Goal: Communication & Community: Answer question/provide support

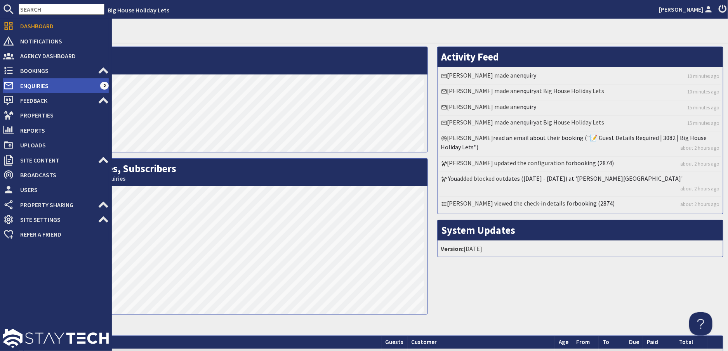
click at [27, 87] on span "Enquiries" at bounding box center [57, 86] width 86 height 12
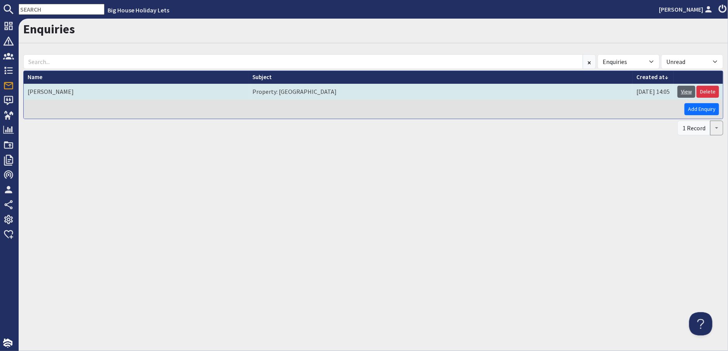
click at [690, 93] on link "View" at bounding box center [686, 92] width 18 height 12
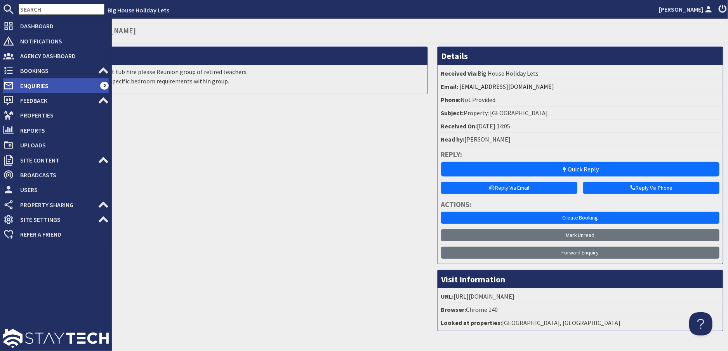
click at [21, 85] on span "Enquiries" at bounding box center [57, 86] width 86 height 12
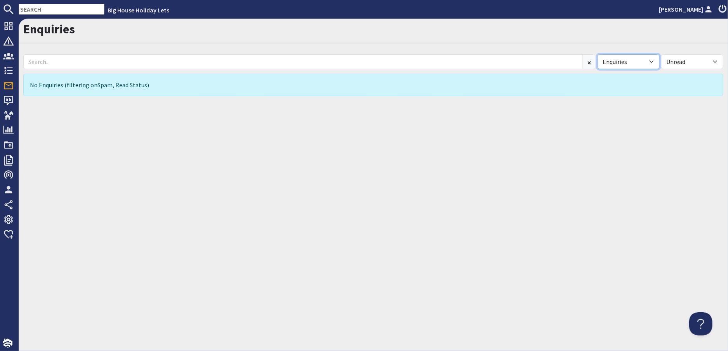
click at [651, 61] on select "All Enquiries Spam" at bounding box center [628, 61] width 62 height 15
select select
click at [597, 54] on select "All Enquiries Spam" at bounding box center [628, 61] width 62 height 15
click at [716, 61] on select "All Read Unread" at bounding box center [692, 61] width 62 height 15
select select
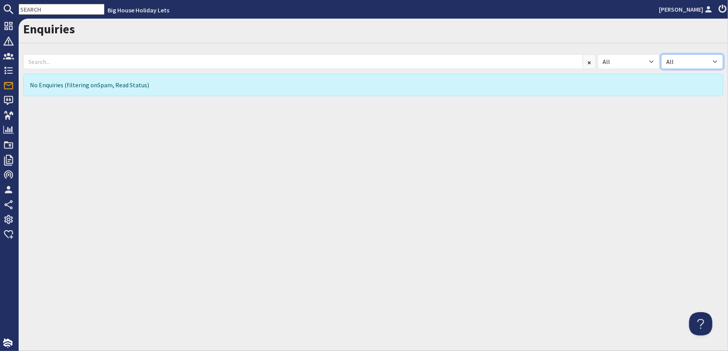
click at [661, 54] on select "All Read Unread" at bounding box center [692, 61] width 62 height 15
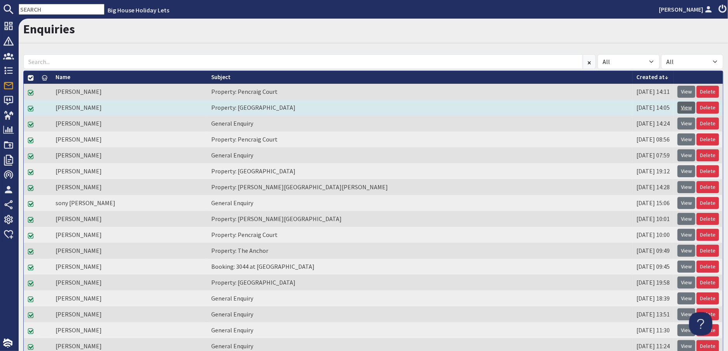
click at [677, 106] on link "View" at bounding box center [686, 108] width 18 height 12
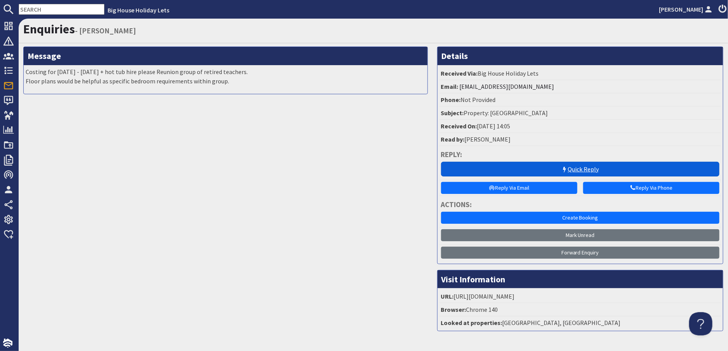
click at [585, 170] on link "Quick Reply" at bounding box center [580, 169] width 278 height 15
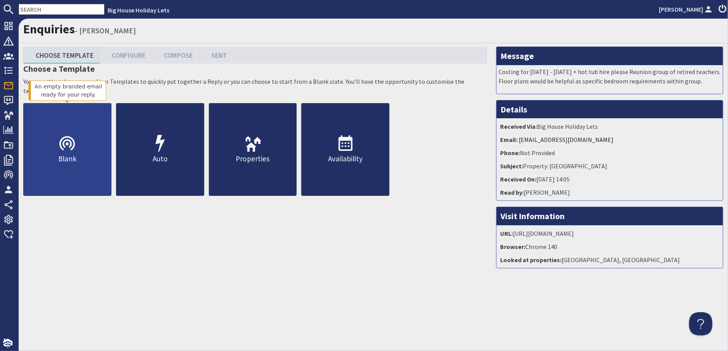
click at [65, 144] on icon at bounding box center [67, 144] width 19 height 19
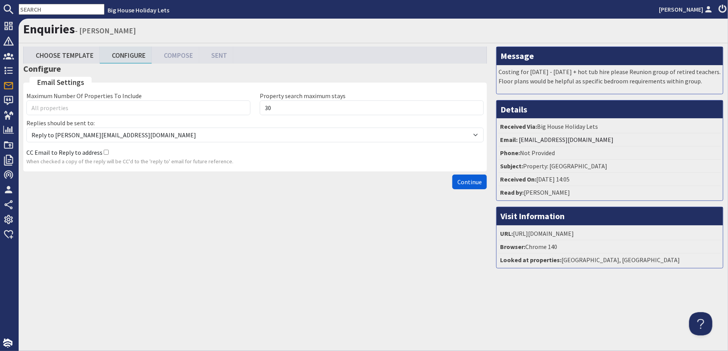
click at [470, 179] on span "Continue" at bounding box center [469, 182] width 24 height 8
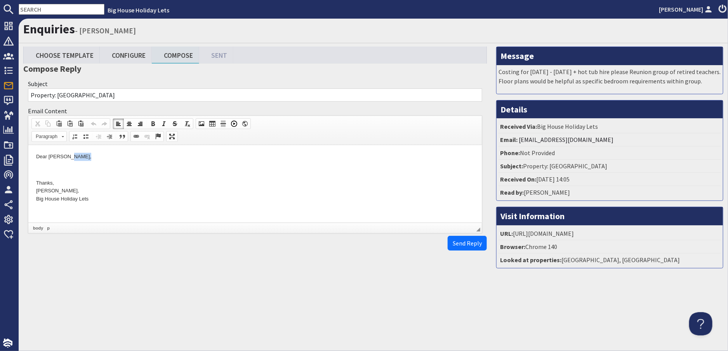
drag, startPoint x: 87, startPoint y: 156, endPoint x: 71, endPoint y: 156, distance: 16.3
click at [71, 156] on p "Dear [PERSON_NAME]," at bounding box center [255, 157] width 438 height 8
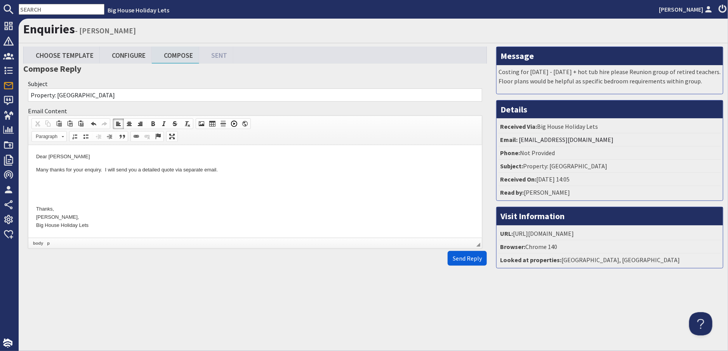
click at [466, 257] on span "Send Reply" at bounding box center [467, 259] width 29 height 8
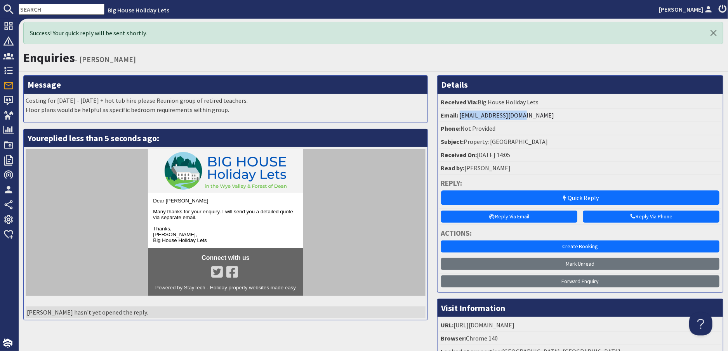
drag, startPoint x: 526, startPoint y: 118, endPoint x: 456, endPoint y: 119, distance: 69.1
click at [456, 119] on li "Email: moe.lewis6@gmail.com" at bounding box center [579, 115] width 281 height 13
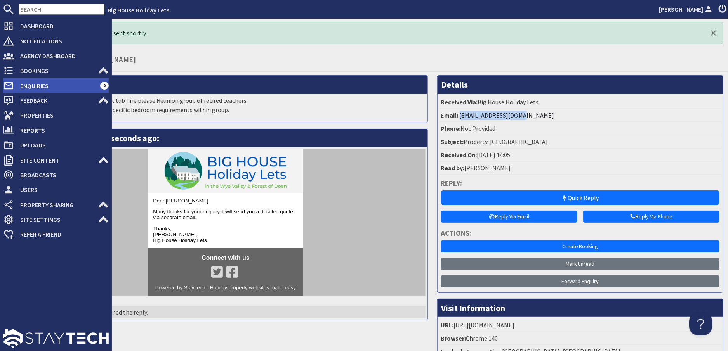
click at [34, 86] on span "Enquiries" at bounding box center [57, 86] width 86 height 12
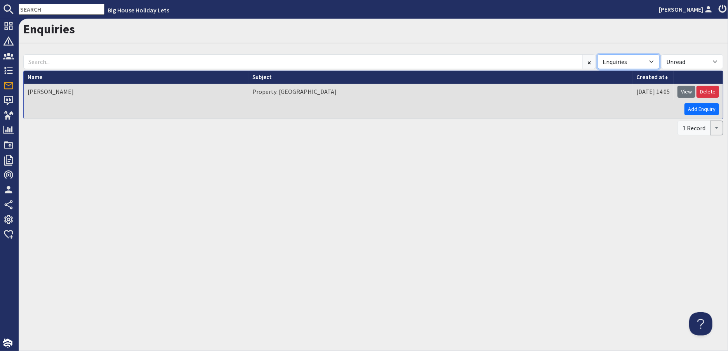
click at [651, 60] on select "All Enquiries Spam" at bounding box center [628, 61] width 62 height 15
select select
click at [597, 54] on select "All Enquiries Spam" at bounding box center [628, 61] width 62 height 15
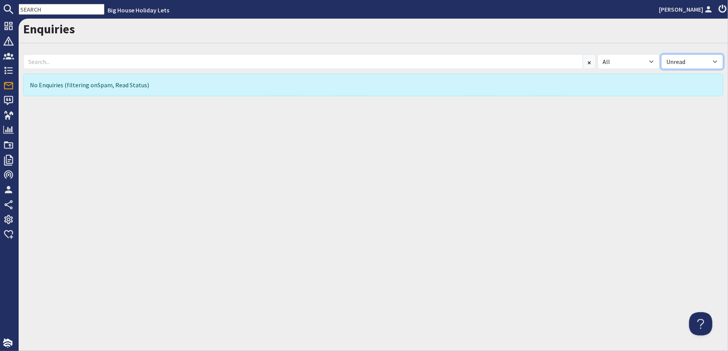
click at [716, 59] on select "All Read Unread" at bounding box center [692, 61] width 62 height 15
select select
click at [661, 54] on select "All Read Unread" at bounding box center [692, 61] width 62 height 15
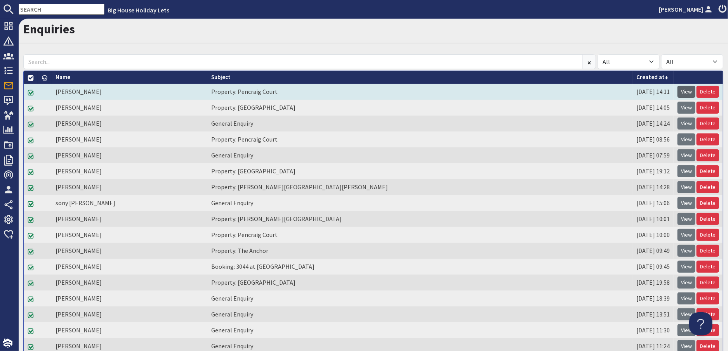
click at [677, 88] on link "View" at bounding box center [686, 92] width 18 height 12
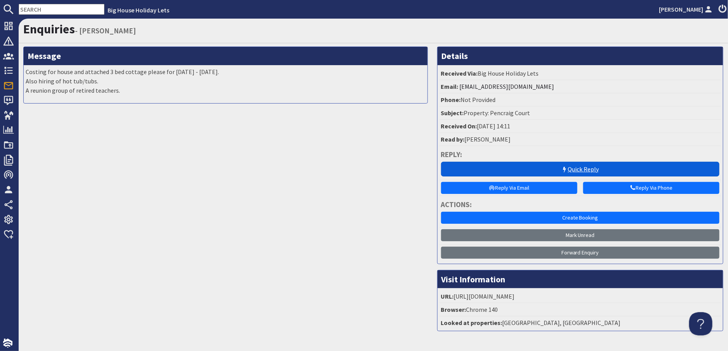
click at [571, 170] on link "Quick Reply" at bounding box center [580, 169] width 278 height 15
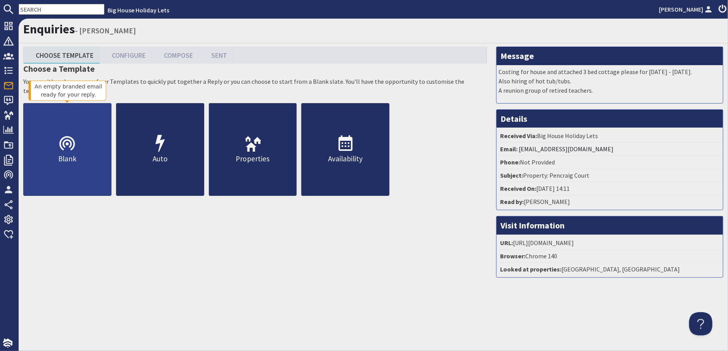
click at [66, 148] on icon at bounding box center [67, 144] width 19 height 19
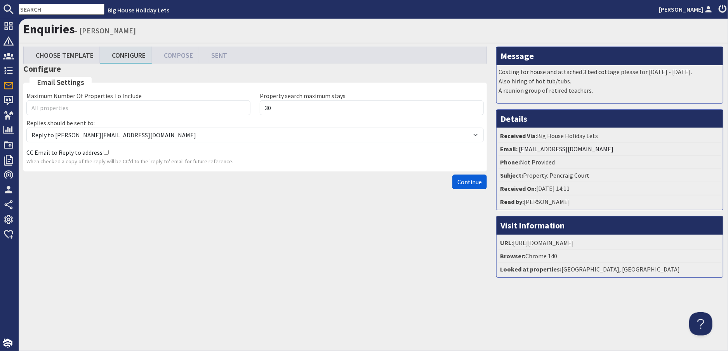
click at [465, 179] on span "Continue" at bounding box center [469, 182] width 24 height 8
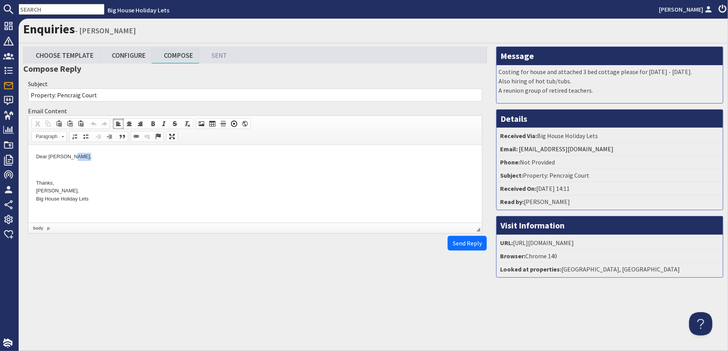
drag, startPoint x: 92, startPoint y: 160, endPoint x: 71, endPoint y: 157, distance: 21.1
click at [71, 157] on p "Dear [PERSON_NAME]," at bounding box center [255, 157] width 438 height 8
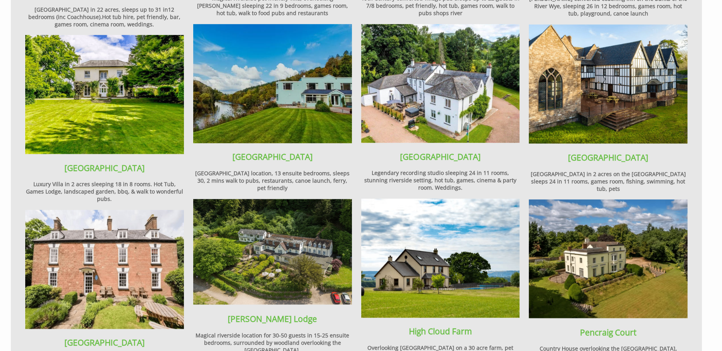
scroll to position [776, 0]
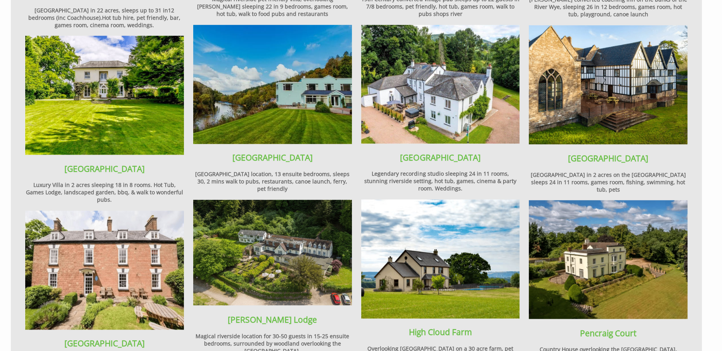
click at [303, 93] on img at bounding box center [272, 84] width 159 height 119
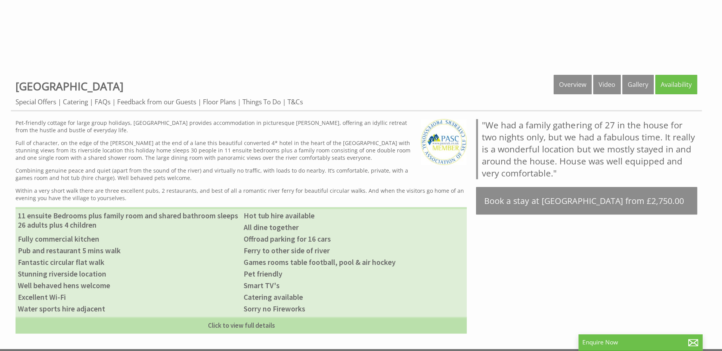
scroll to position [310, 0]
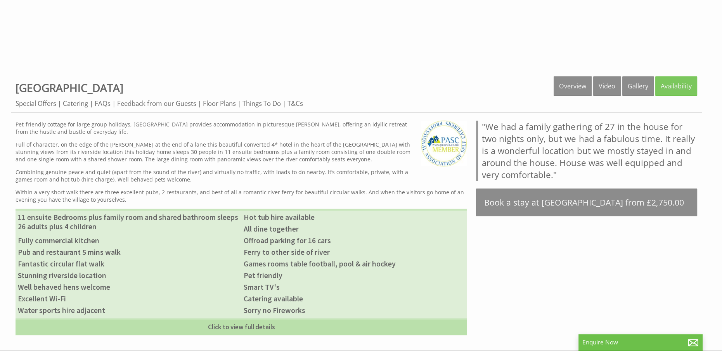
click at [667, 81] on link "Availability" at bounding box center [677, 85] width 42 height 19
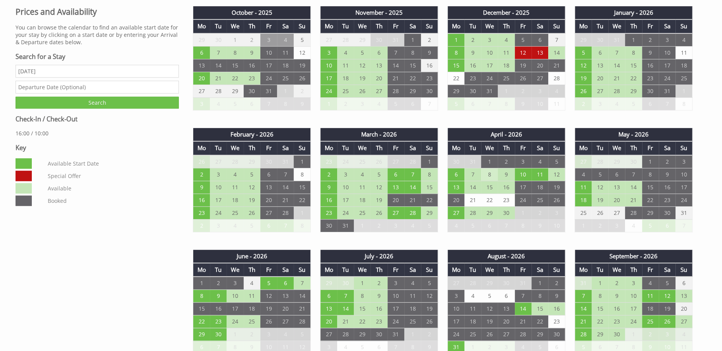
scroll to position [466, 0]
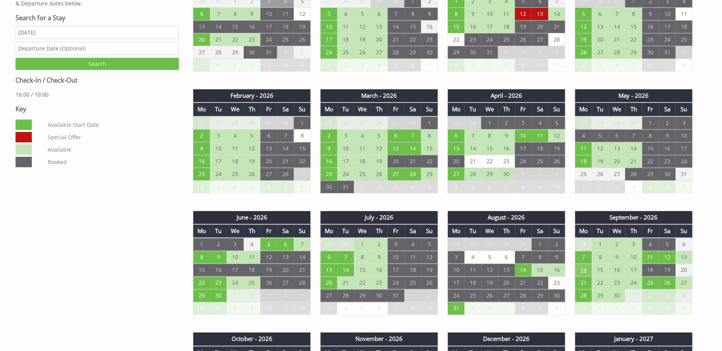
click at [581, 268] on td "14" at bounding box center [583, 270] width 17 height 13
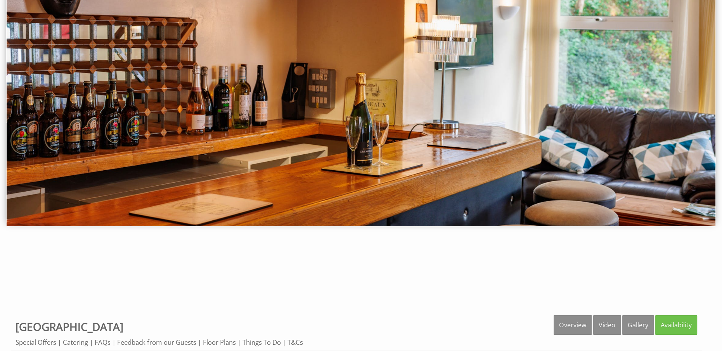
scroll to position [0, 0]
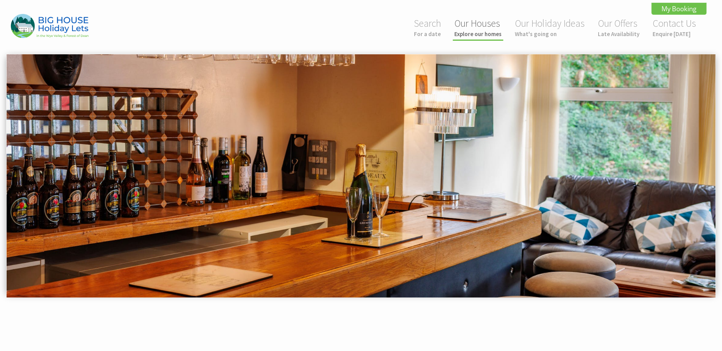
click at [480, 29] on link "Our Houses Explore our homes" at bounding box center [477, 27] width 47 height 21
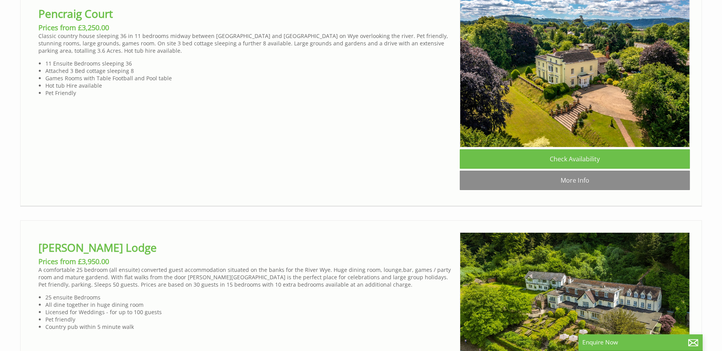
scroll to position [3221, 0]
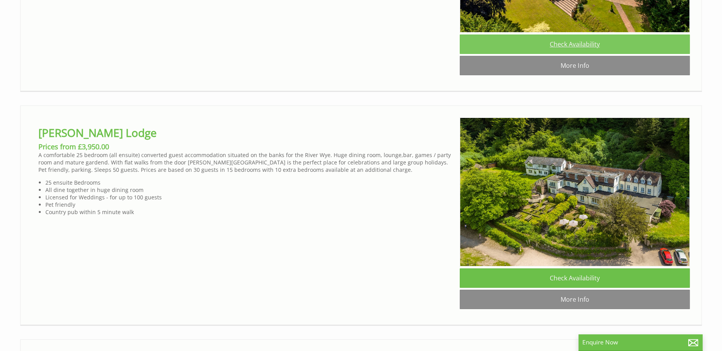
click at [582, 54] on link "Check Availability" at bounding box center [575, 44] width 230 height 19
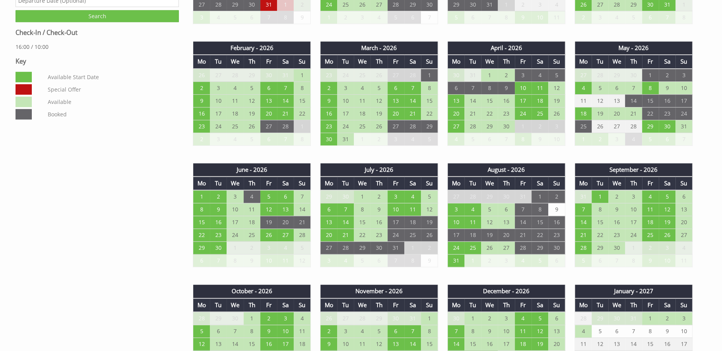
scroll to position [543, 0]
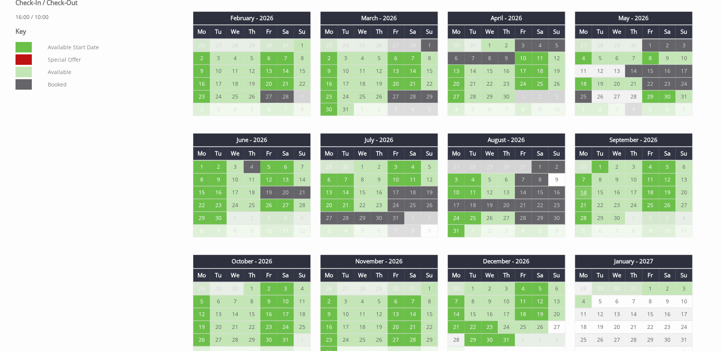
click at [584, 191] on td "14" at bounding box center [583, 192] width 17 height 13
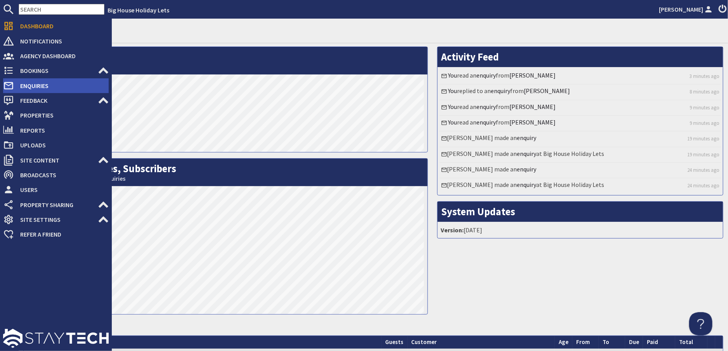
click at [32, 87] on span "Enquiries" at bounding box center [61, 86] width 95 height 12
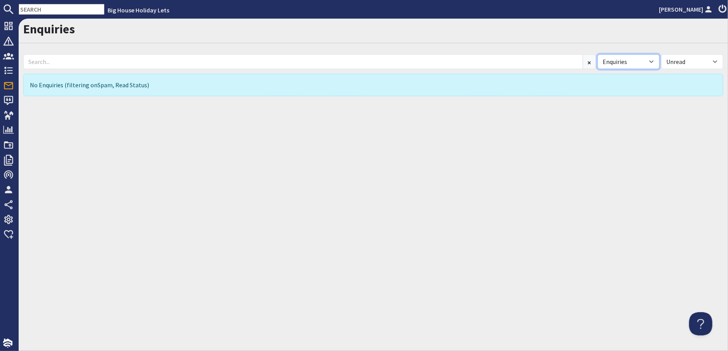
click at [651, 60] on select "All Enquiries Spam" at bounding box center [628, 61] width 62 height 15
select select
click at [597, 54] on select "All Enquiries Spam" at bounding box center [628, 61] width 62 height 15
click at [716, 60] on select "All Read Unread" at bounding box center [692, 61] width 62 height 15
select select
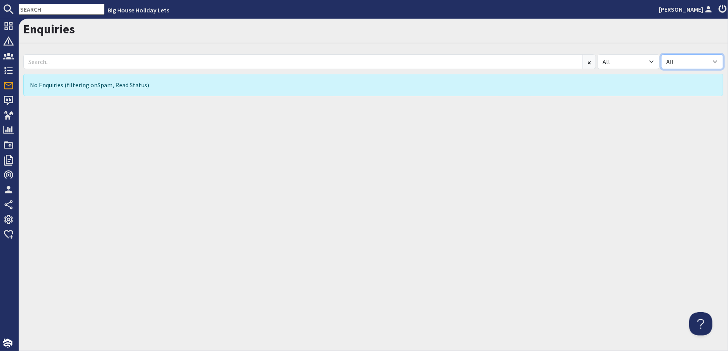
click at [661, 54] on select "All Read Unread" at bounding box center [692, 61] width 62 height 15
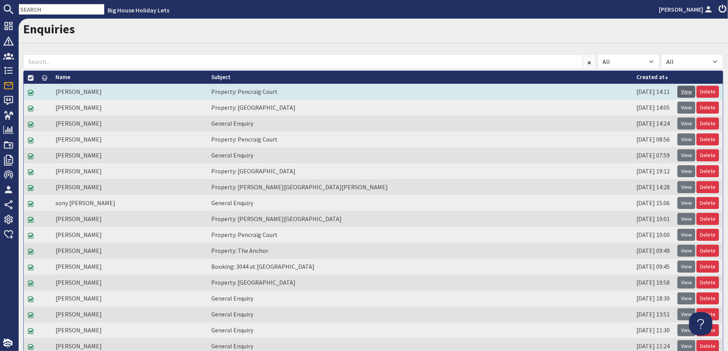
click at [680, 90] on link "View" at bounding box center [686, 92] width 18 height 12
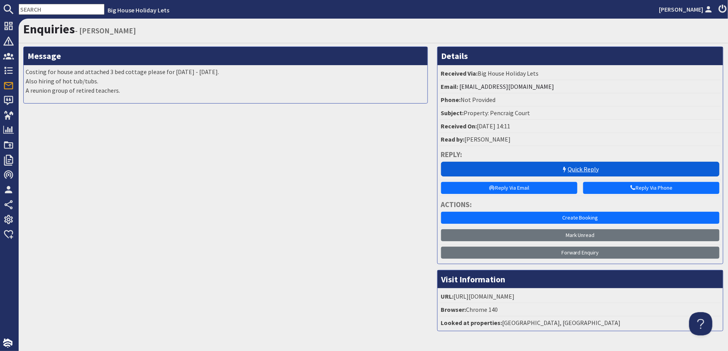
click at [579, 170] on link "Quick Reply" at bounding box center [580, 169] width 278 height 15
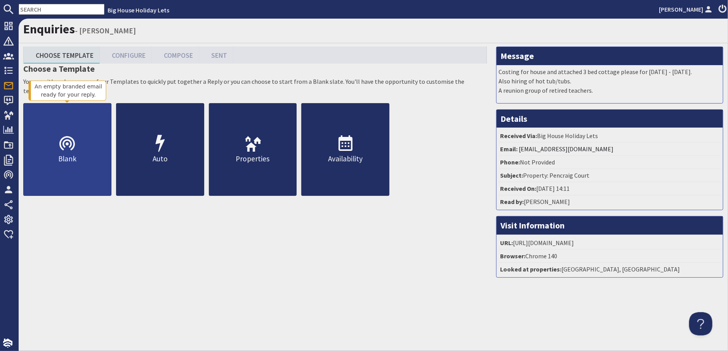
click at [78, 149] on link "Blank" at bounding box center [67, 149] width 88 height 93
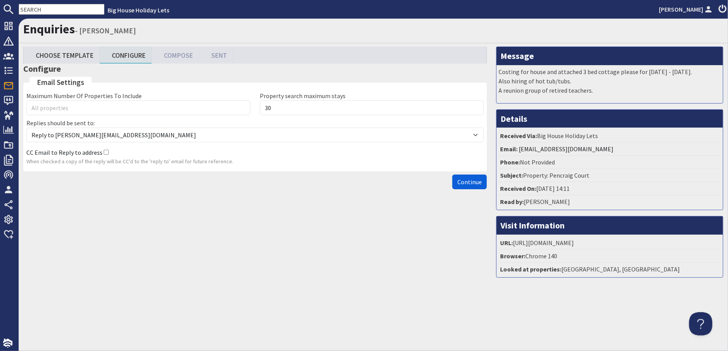
click at [472, 183] on span "Continue" at bounding box center [469, 182] width 24 height 8
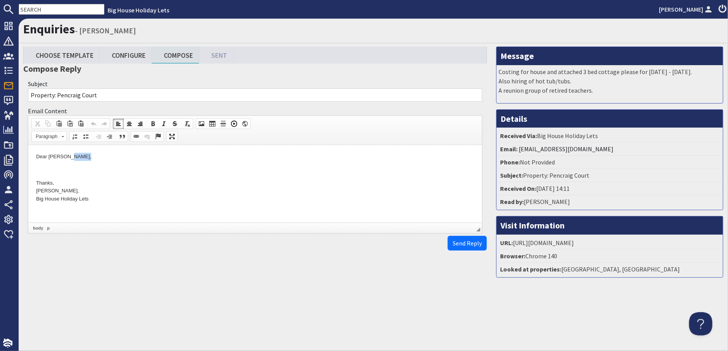
drag, startPoint x: 85, startPoint y: 156, endPoint x: 69, endPoint y: 155, distance: 15.9
click at [69, 155] on p "Dear [PERSON_NAME]," at bounding box center [255, 157] width 438 height 8
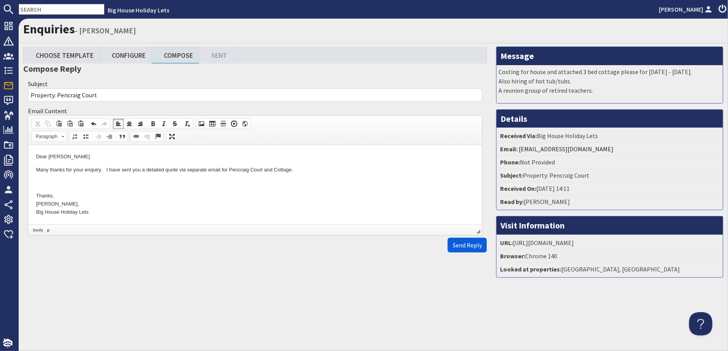
click at [461, 243] on span "Send Reply" at bounding box center [467, 245] width 29 height 8
